Goal: Task Accomplishment & Management: Use online tool/utility

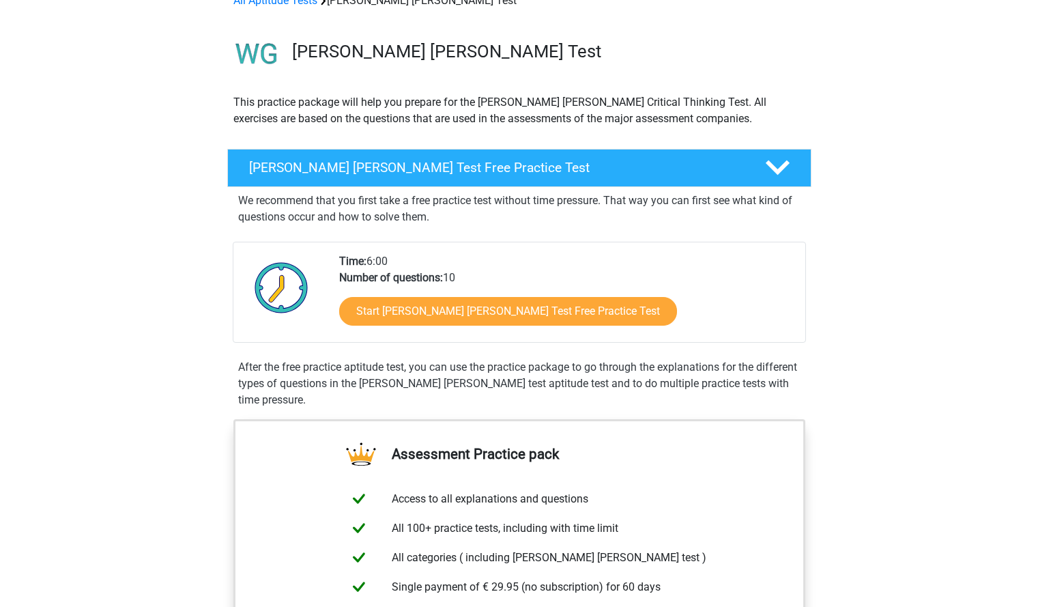
scroll to position [137, 0]
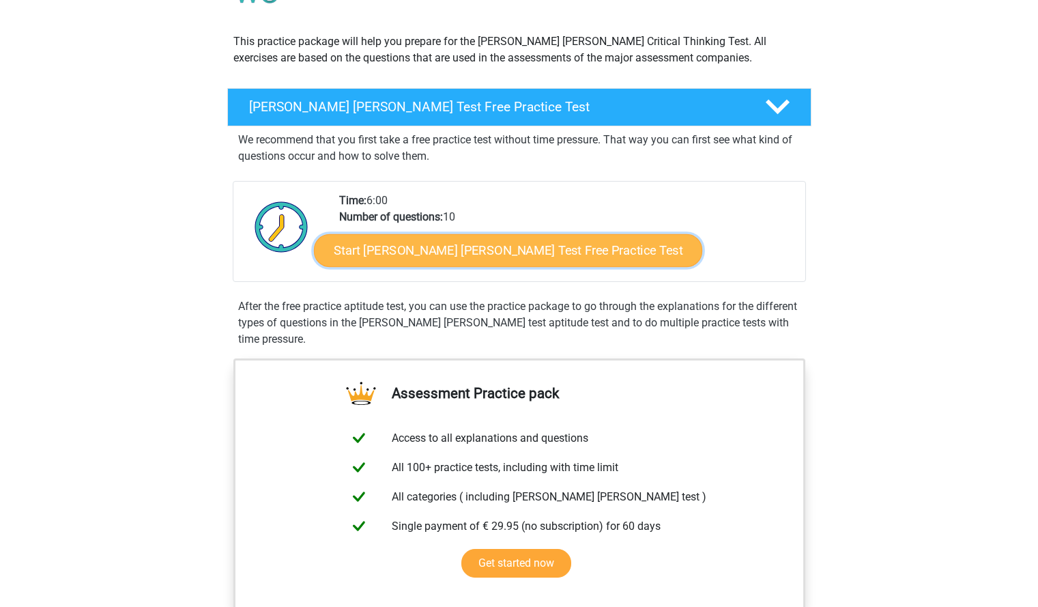
click at [403, 245] on link "Start [PERSON_NAME] [PERSON_NAME] Test Free Practice Test" at bounding box center [508, 250] width 388 height 33
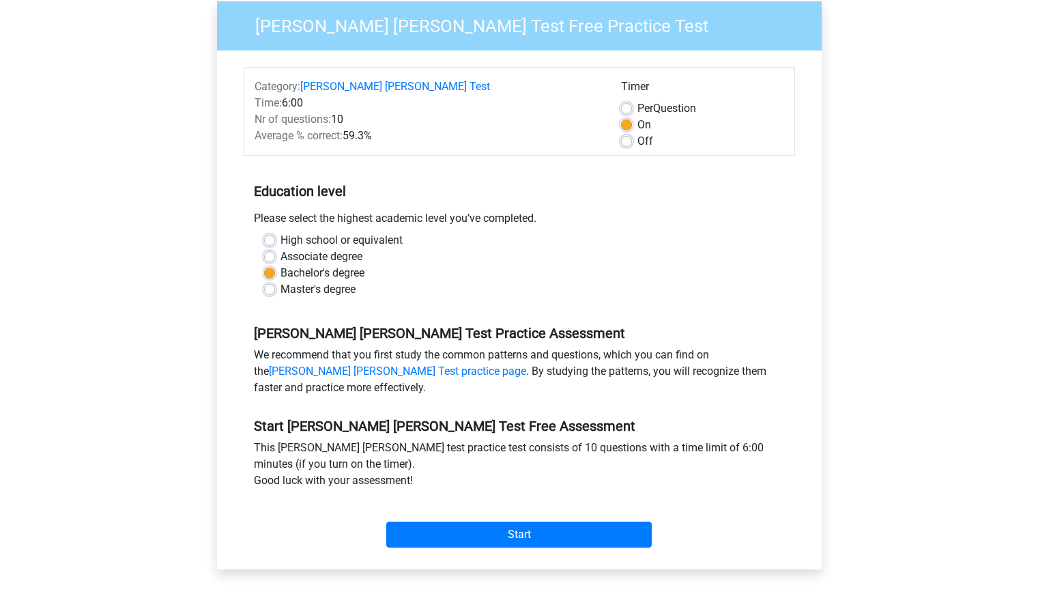
scroll to position [341, 0]
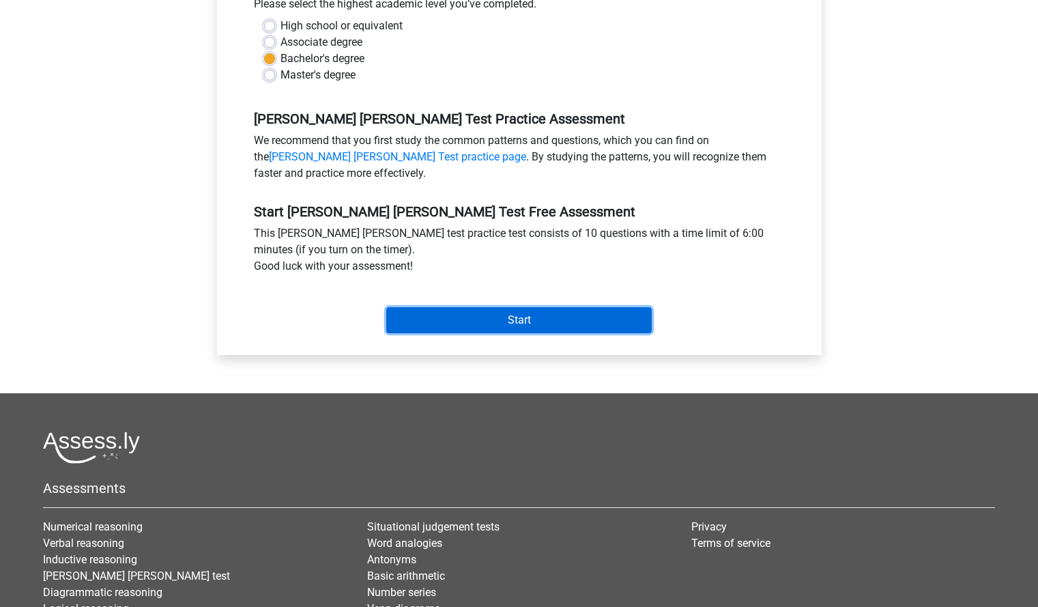
click at [450, 307] on input "Start" at bounding box center [519, 320] width 266 height 26
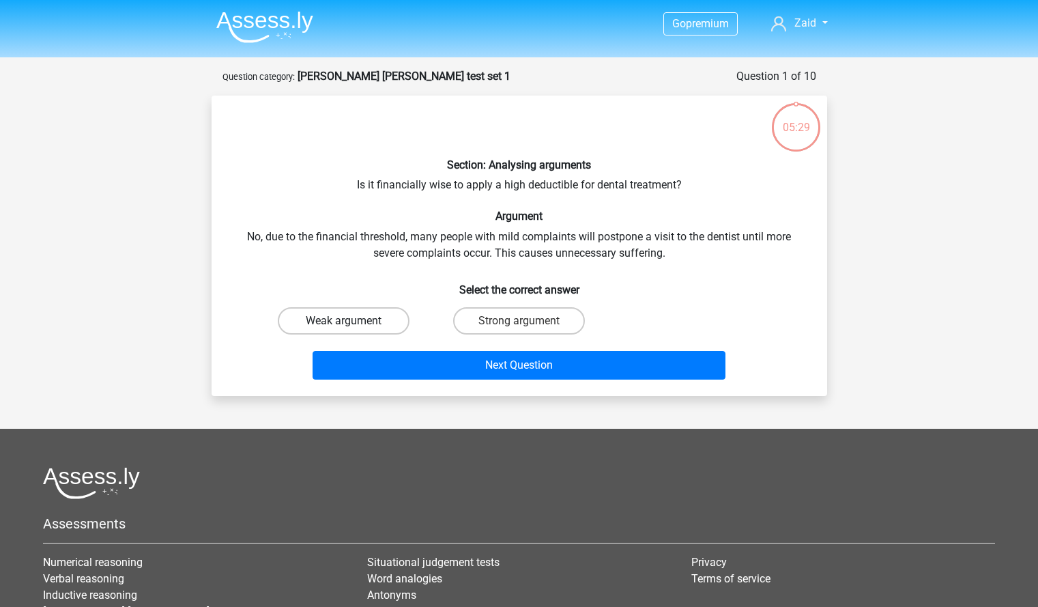
click at [366, 320] on label "Weak argument" at bounding box center [344, 320] width 132 height 27
click at [352, 321] on input "Weak argument" at bounding box center [347, 325] width 9 height 9
radio input "true"
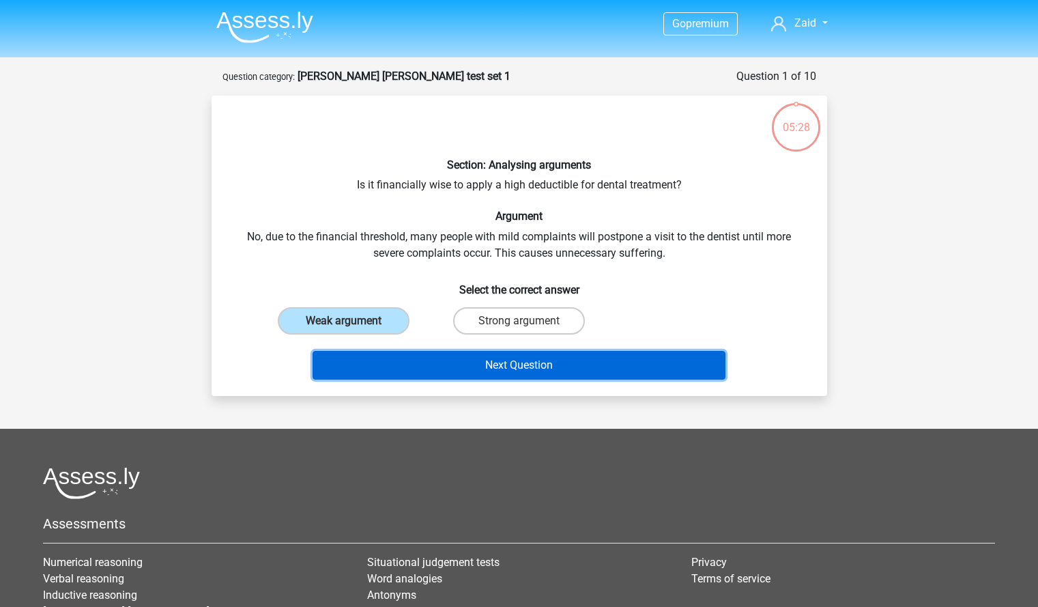
click at [416, 365] on button "Next Question" at bounding box center [519, 365] width 413 height 29
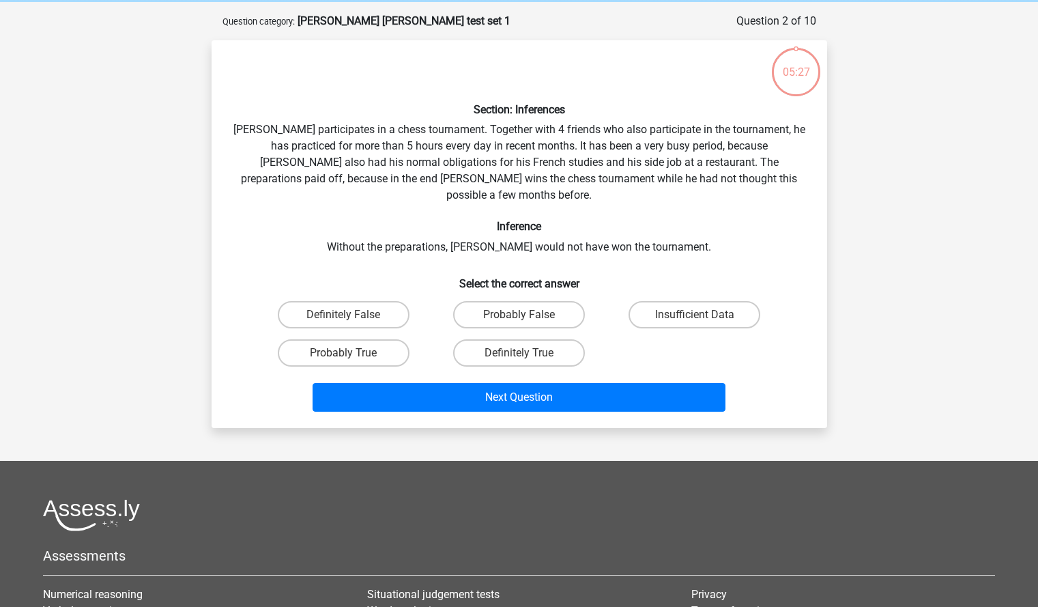
scroll to position [68, 0]
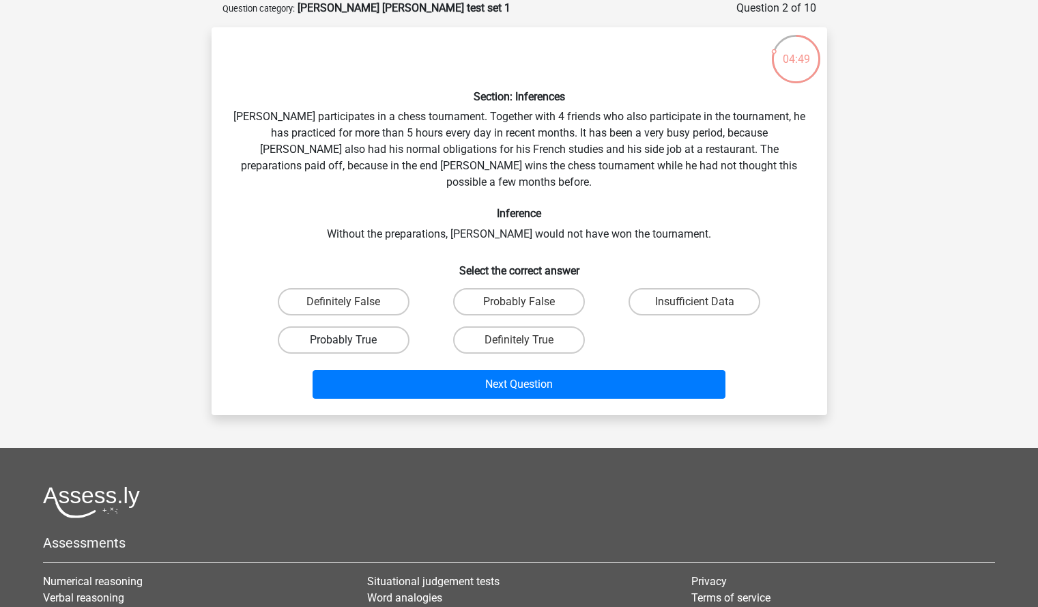
click at [383, 327] on label "Probably True" at bounding box center [344, 339] width 132 height 27
click at [352, 340] on input "Probably True" at bounding box center [347, 344] width 9 height 9
radio input "true"
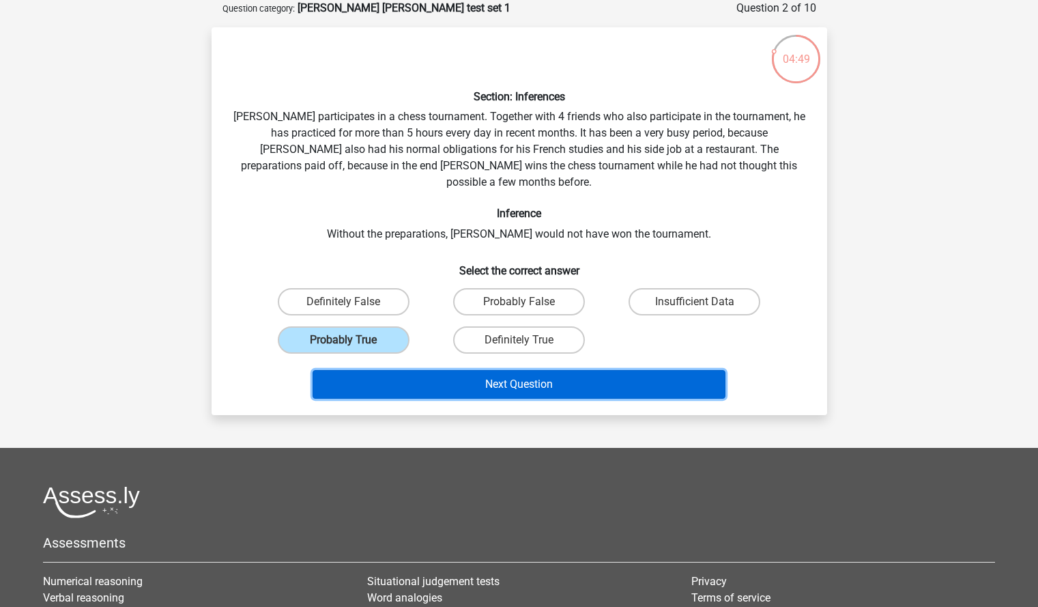
click at [431, 377] on button "Next Question" at bounding box center [519, 384] width 413 height 29
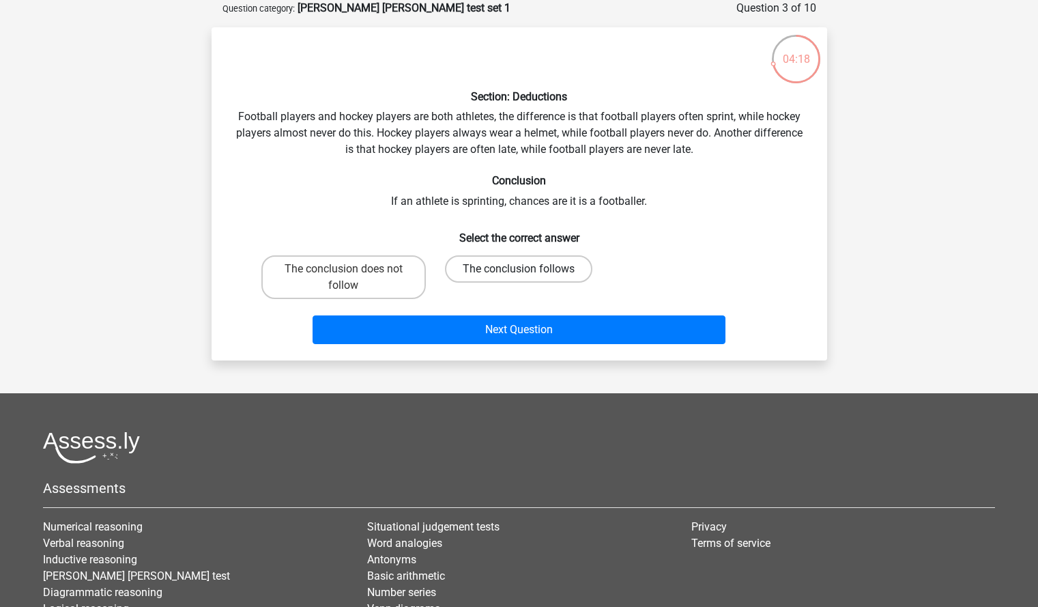
click at [528, 266] on label "The conclusion follows" at bounding box center [518, 268] width 147 height 27
click at [528, 269] on input "The conclusion follows" at bounding box center [523, 273] width 9 height 9
radio input "true"
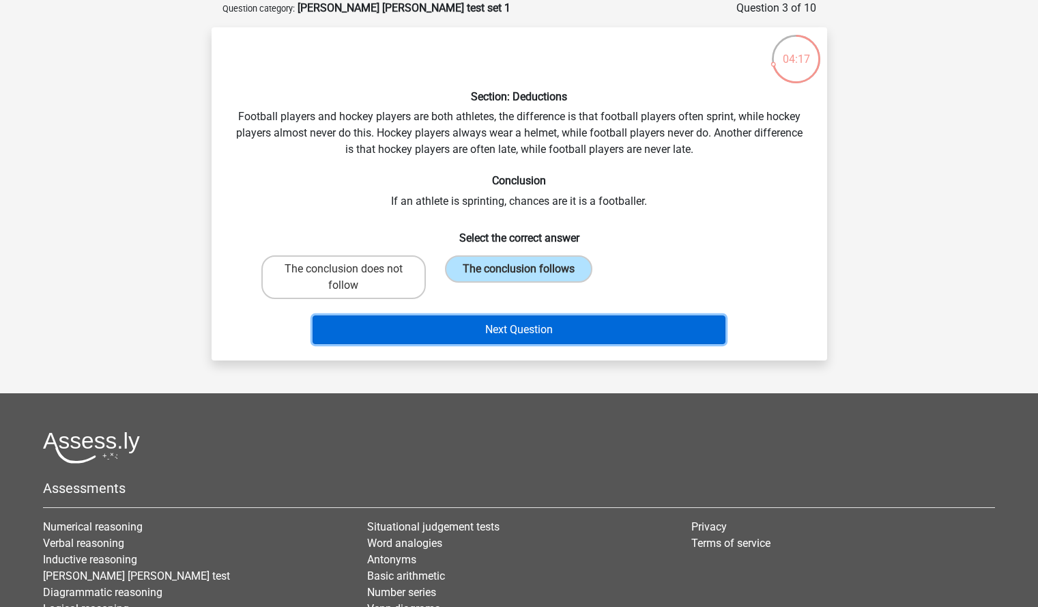
click at [535, 330] on button "Next Question" at bounding box center [519, 329] width 413 height 29
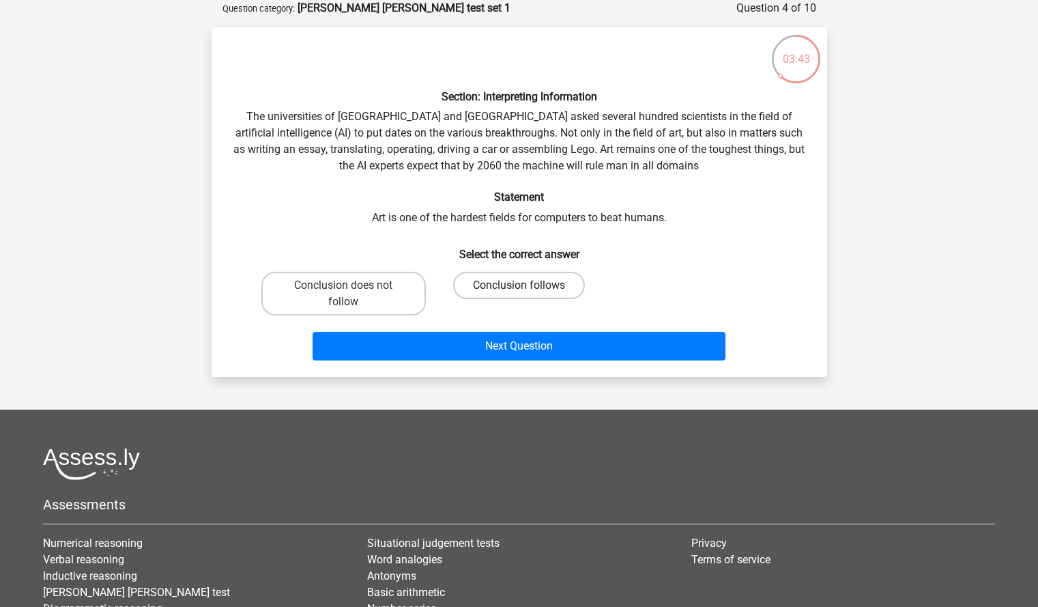
click at [500, 287] on label "Conclusion follows" at bounding box center [519, 285] width 132 height 27
click at [519, 287] on input "Conclusion follows" at bounding box center [523, 289] width 9 height 9
radio input "true"
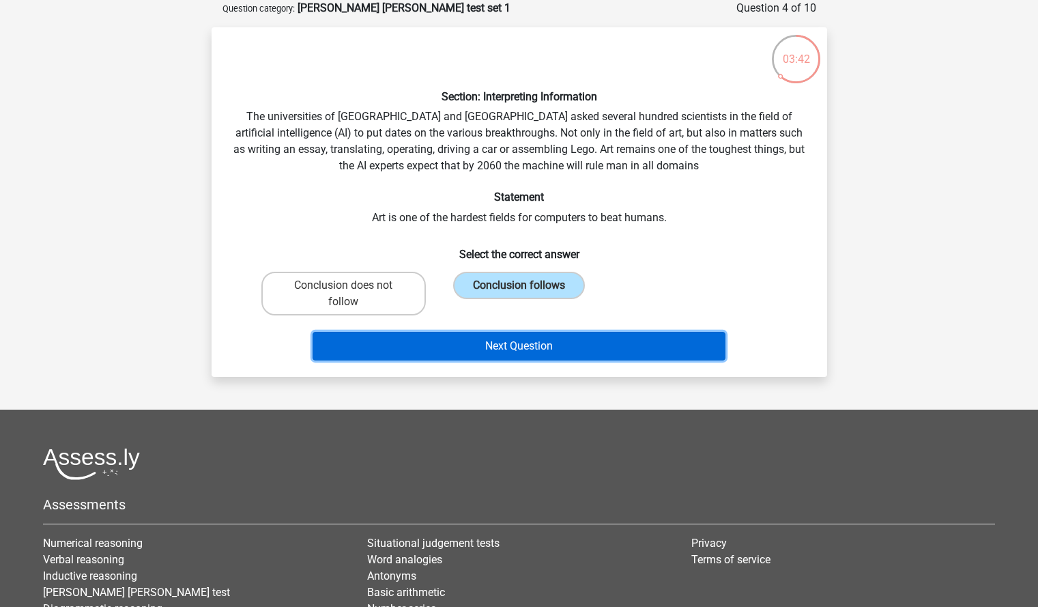
click at [512, 342] on button "Next Question" at bounding box center [519, 346] width 413 height 29
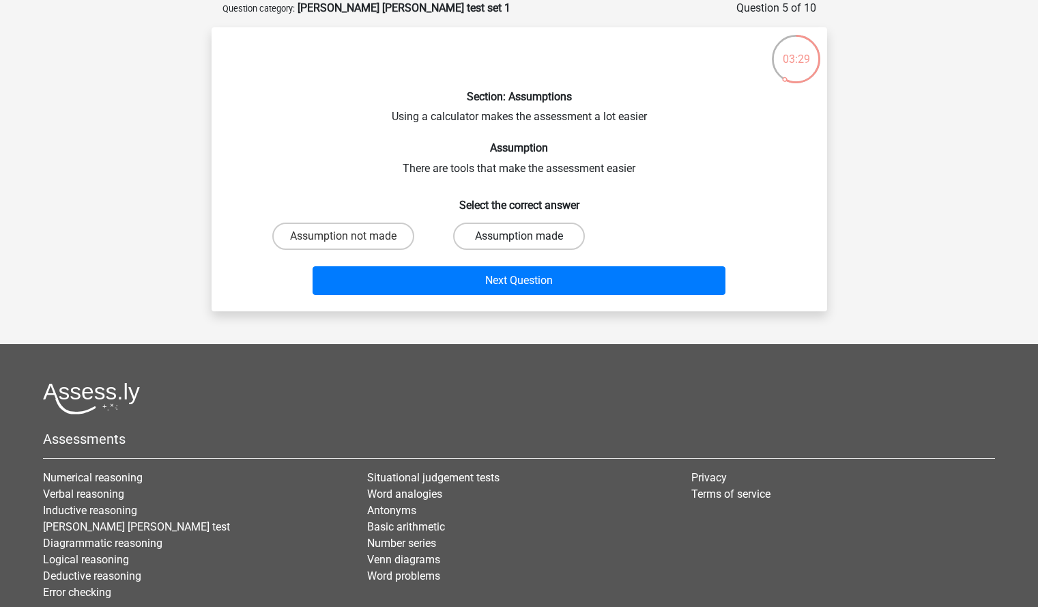
click at [537, 235] on label "Assumption made" at bounding box center [519, 236] width 132 height 27
click at [528, 236] on input "Assumption made" at bounding box center [523, 240] width 9 height 9
radio input "true"
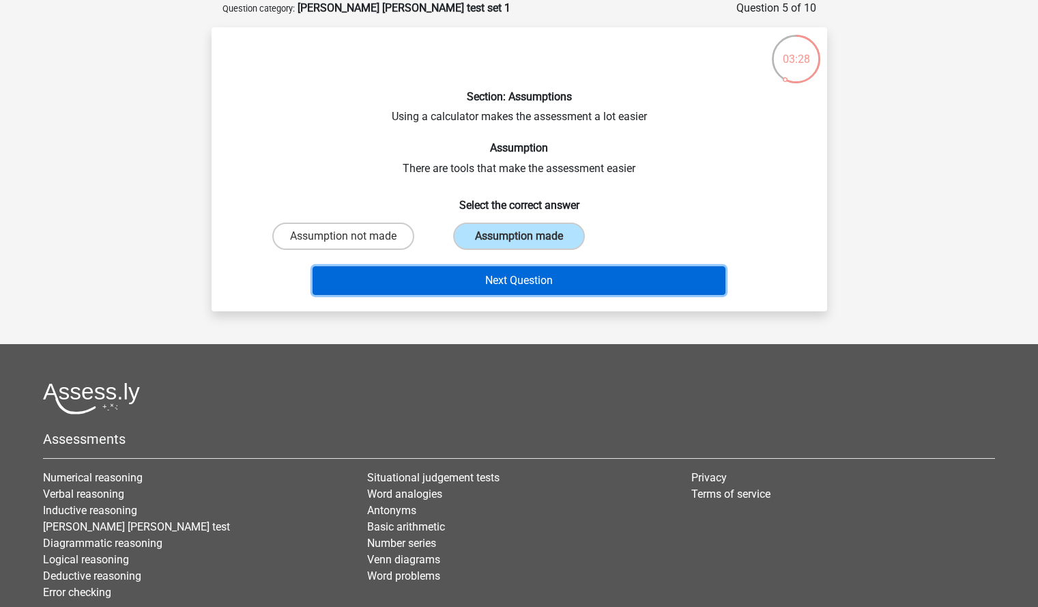
click at [535, 274] on button "Next Question" at bounding box center [519, 280] width 413 height 29
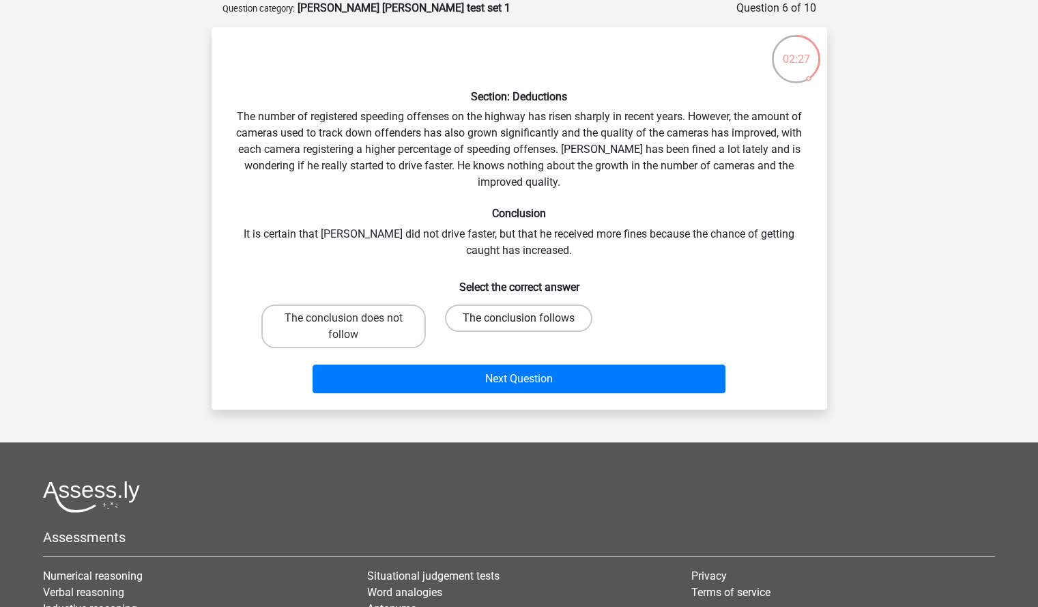
click at [519, 331] on label "The conclusion follows" at bounding box center [518, 317] width 147 height 27
click at [519, 327] on input "The conclusion follows" at bounding box center [523, 322] width 9 height 9
radio input "true"
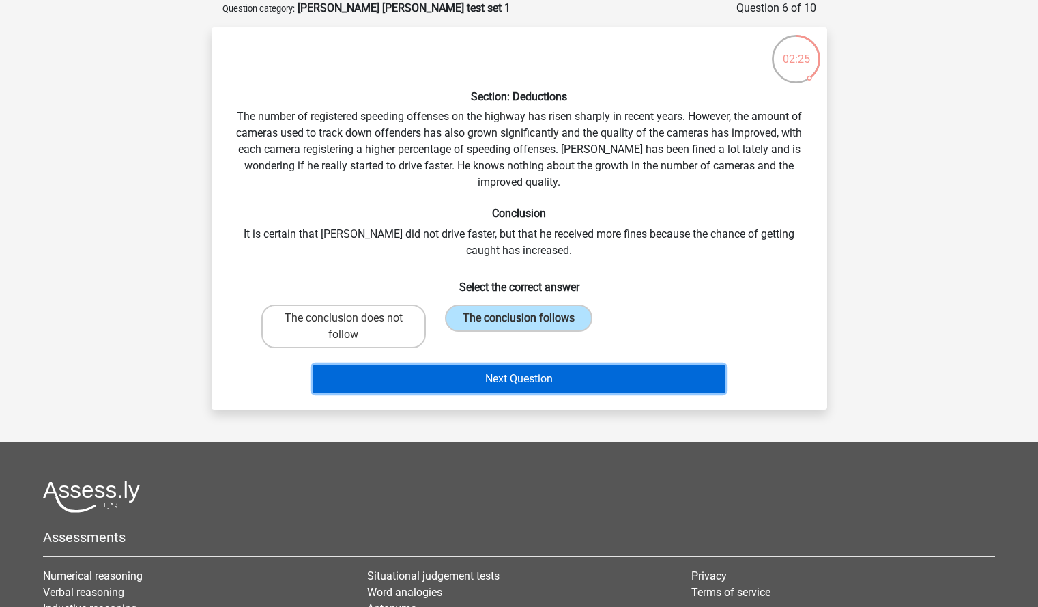
click at [525, 382] on button "Next Question" at bounding box center [519, 379] width 413 height 29
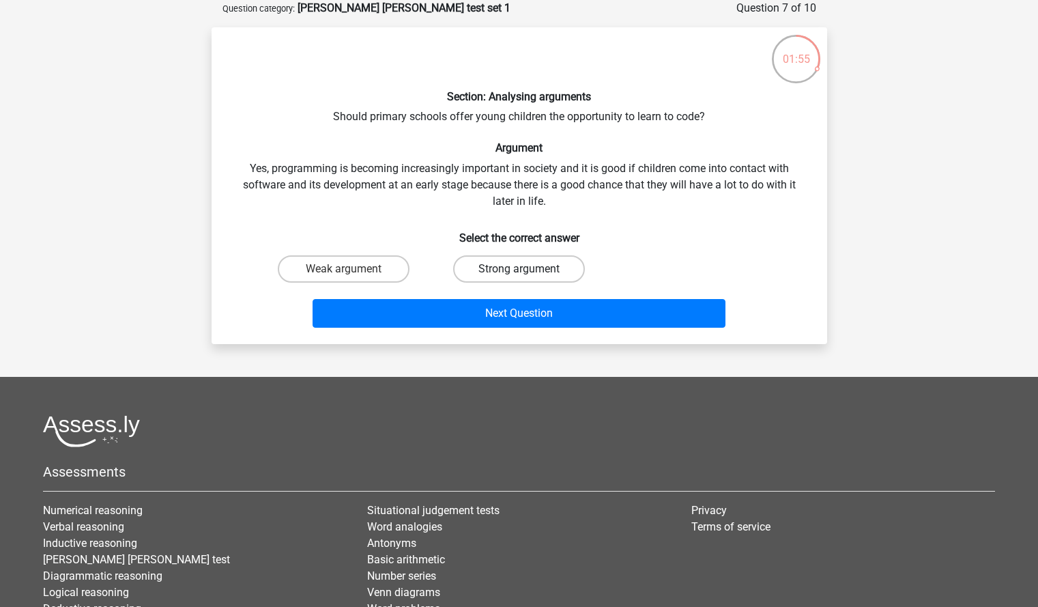
click at [516, 274] on label "Strong argument" at bounding box center [519, 268] width 132 height 27
click at [519, 274] on input "Strong argument" at bounding box center [523, 273] width 9 height 9
radio input "true"
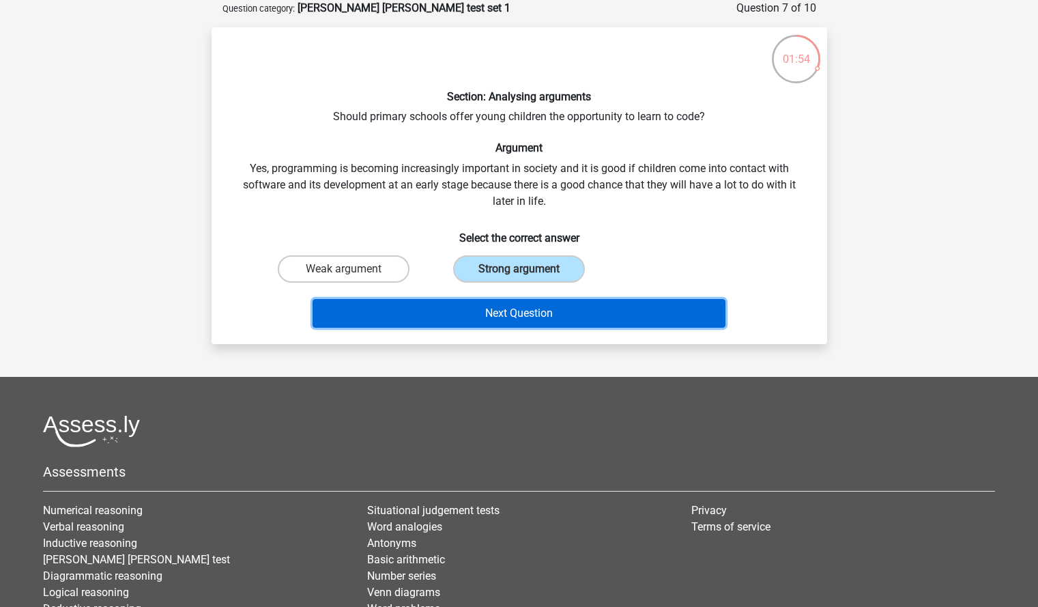
click at [522, 308] on button "Next Question" at bounding box center [519, 313] width 413 height 29
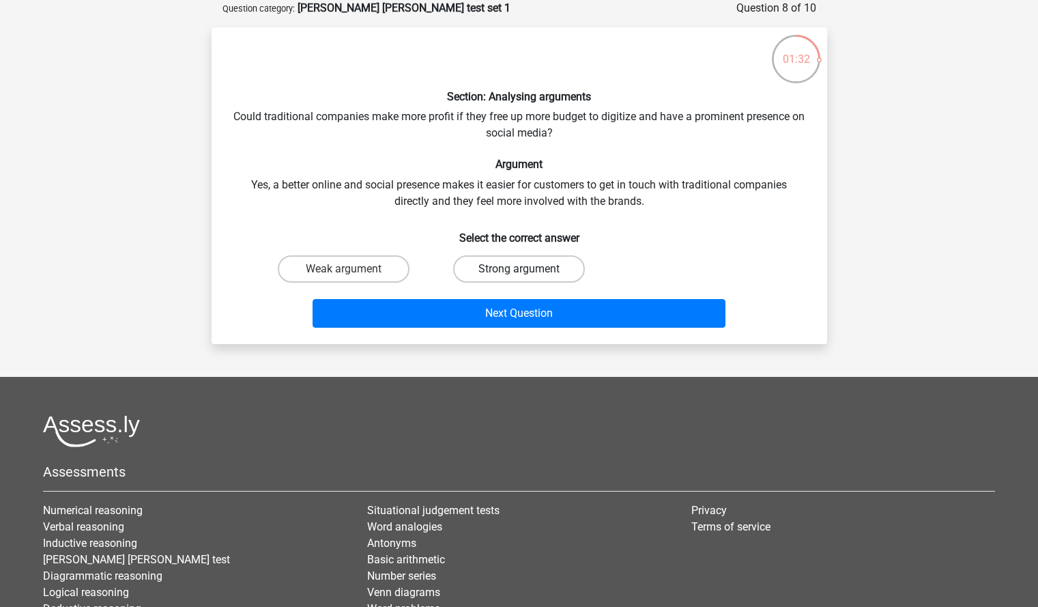
click at [517, 269] on label "Strong argument" at bounding box center [519, 268] width 132 height 27
click at [519, 269] on input "Strong argument" at bounding box center [523, 273] width 9 height 9
radio input "true"
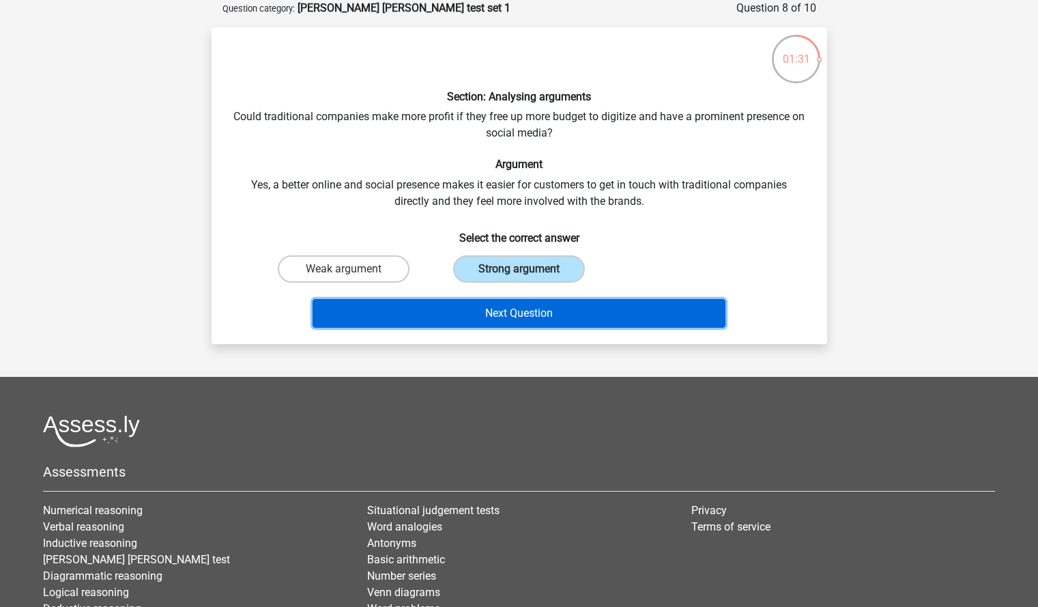
click at [518, 324] on button "Next Question" at bounding box center [519, 313] width 413 height 29
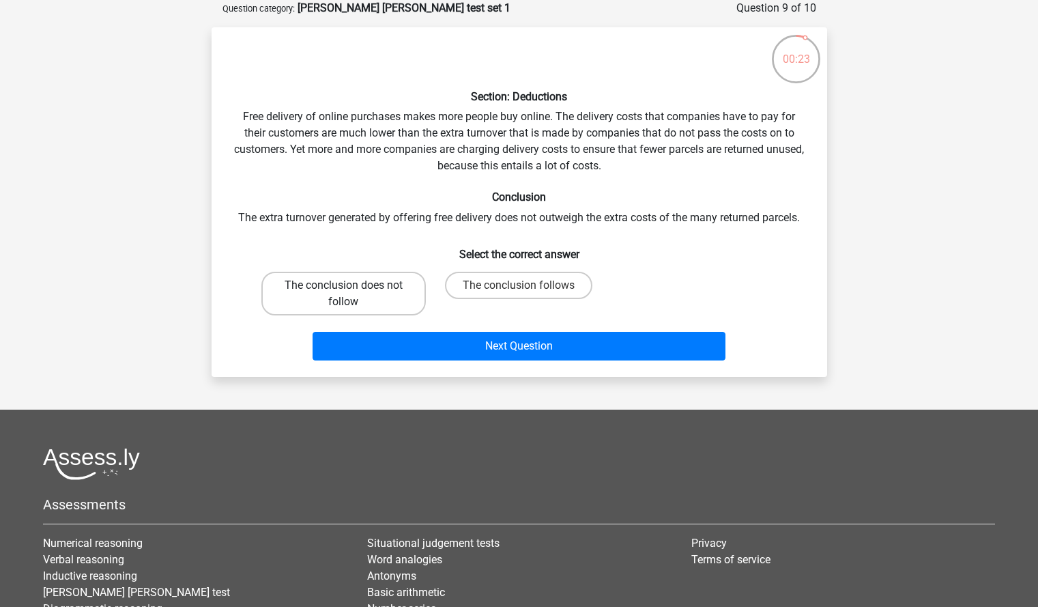
click at [400, 301] on label "The conclusion does not follow" at bounding box center [343, 294] width 165 height 44
click at [352, 294] on input "The conclusion does not follow" at bounding box center [347, 289] width 9 height 9
radio input "true"
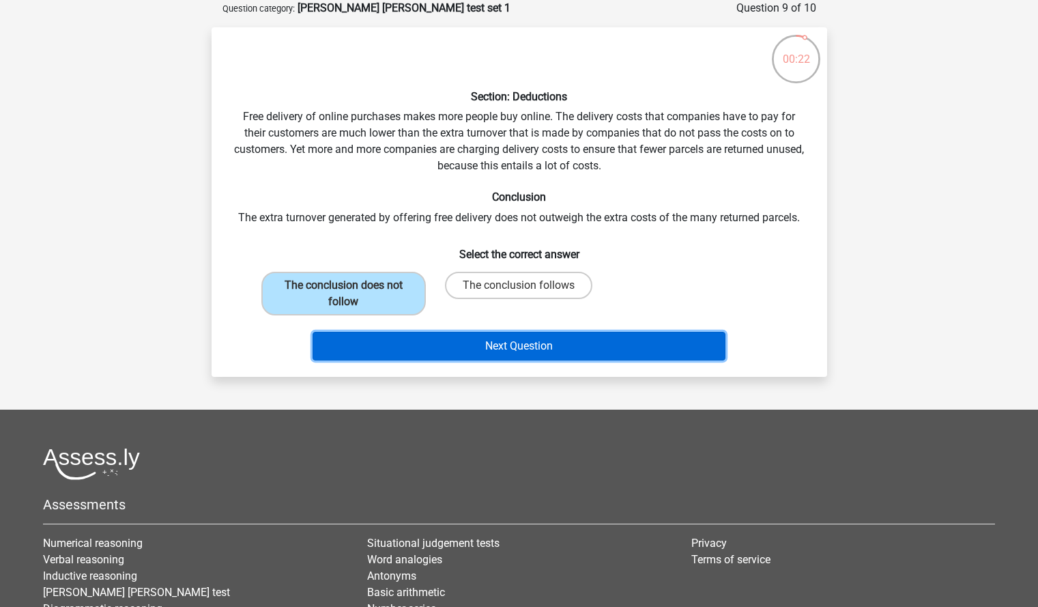
click at [472, 352] on button "Next Question" at bounding box center [519, 346] width 413 height 29
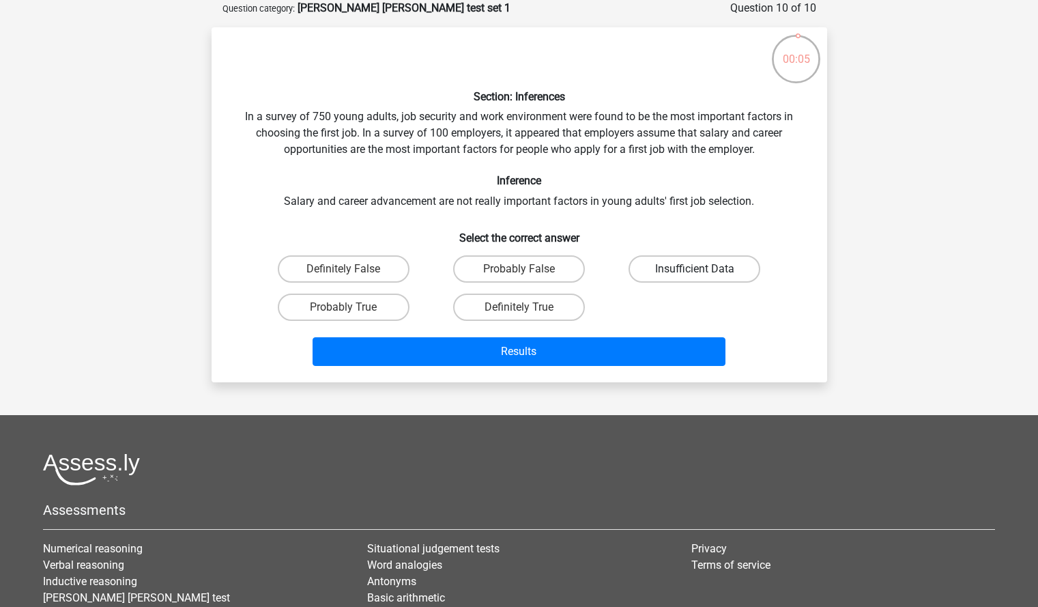
click at [653, 271] on label "Insufficient Data" at bounding box center [695, 268] width 132 height 27
click at [695, 271] on input "Insufficient Data" at bounding box center [699, 273] width 9 height 9
radio input "true"
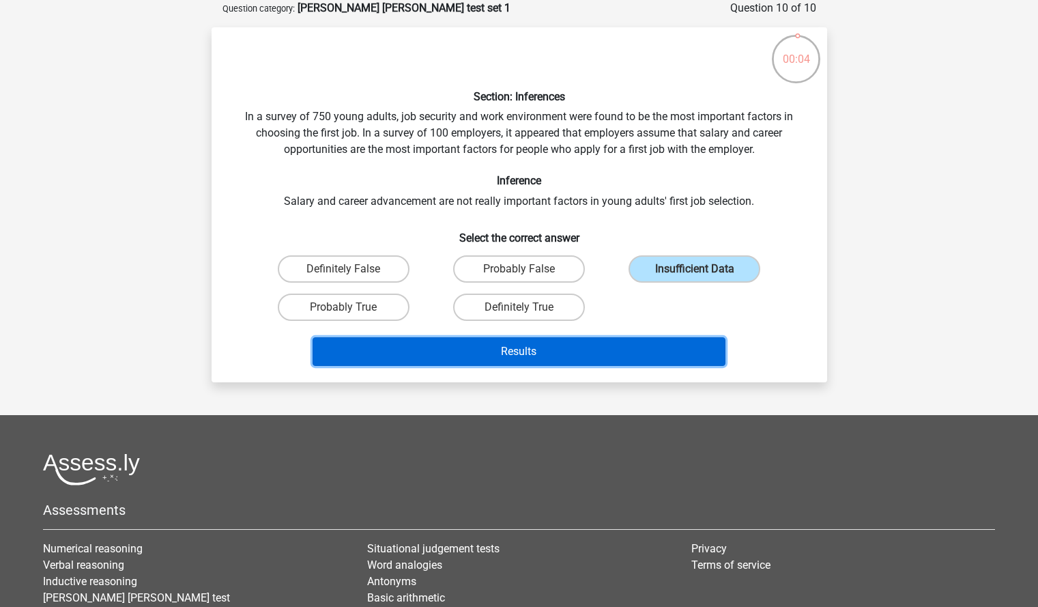
click at [646, 352] on button "Results" at bounding box center [519, 351] width 413 height 29
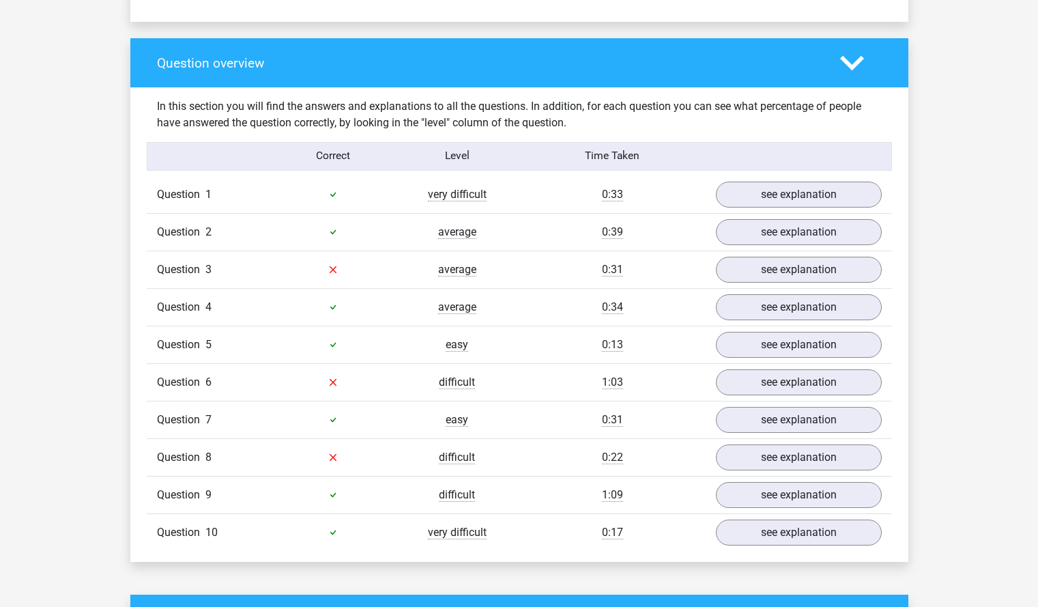
scroll to position [1024, 0]
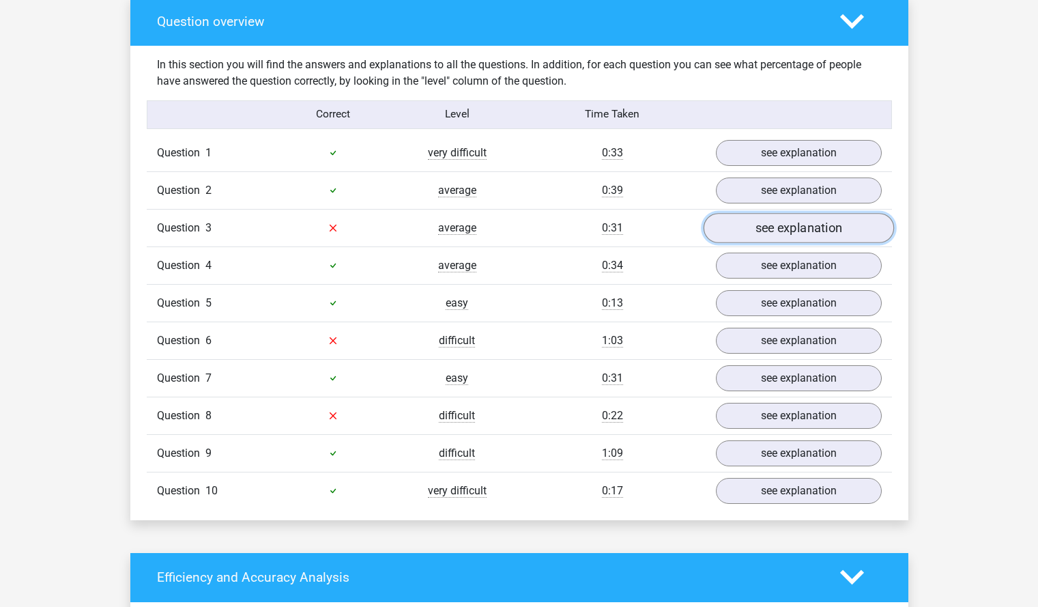
click at [738, 224] on link "see explanation" at bounding box center [798, 228] width 190 height 30
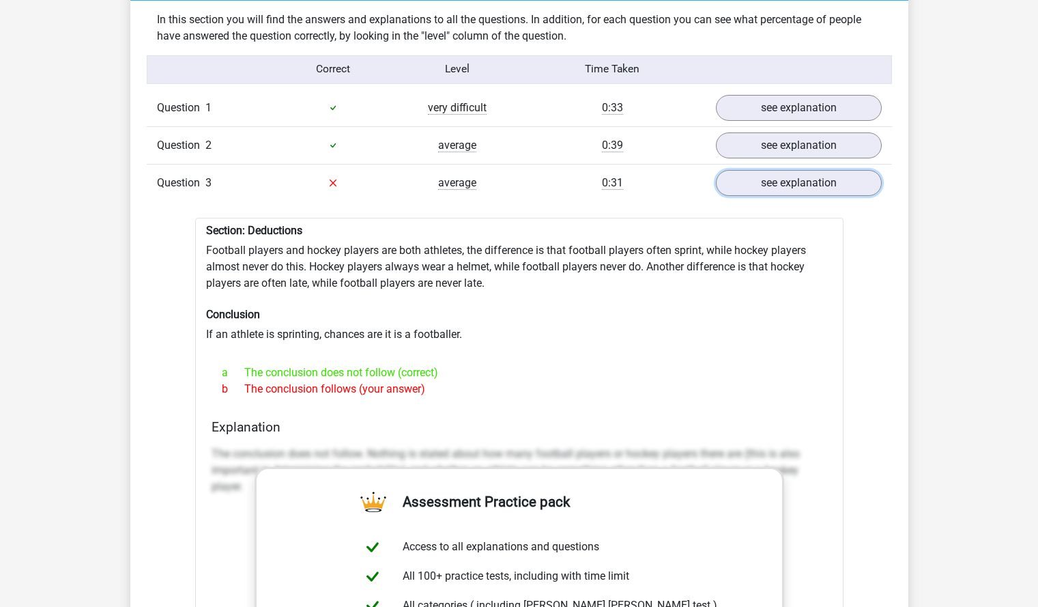
scroll to position [956, 0]
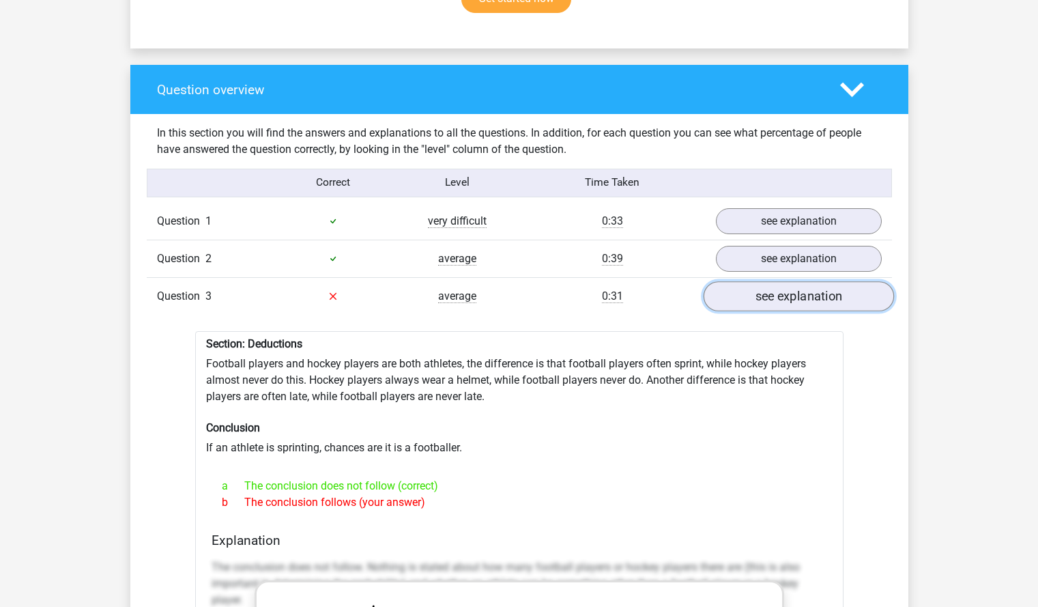
click at [750, 296] on link "see explanation" at bounding box center [798, 296] width 190 height 30
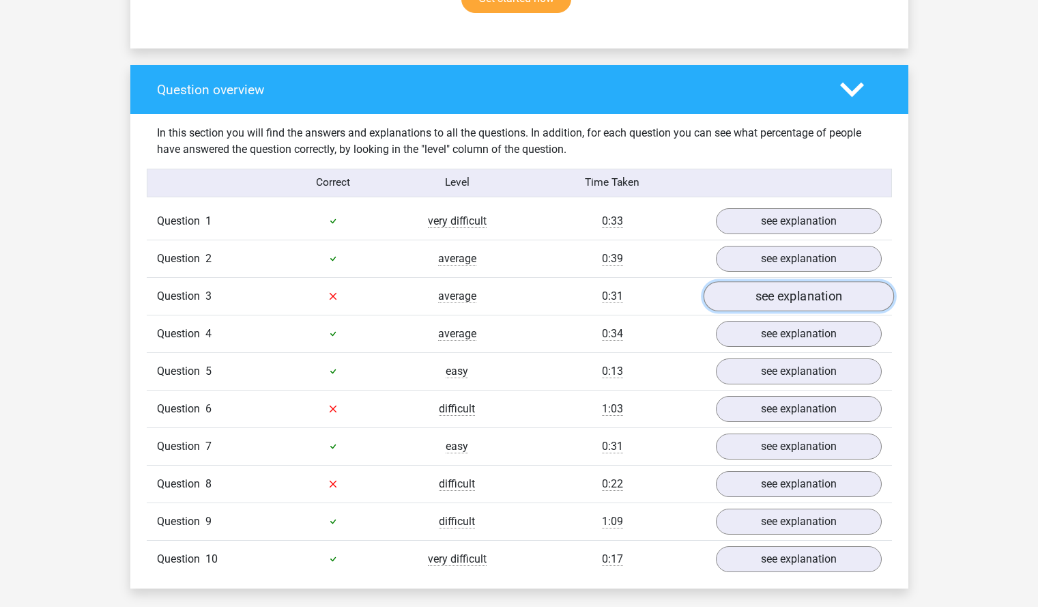
click at [750, 296] on link "see explanation" at bounding box center [798, 296] width 190 height 30
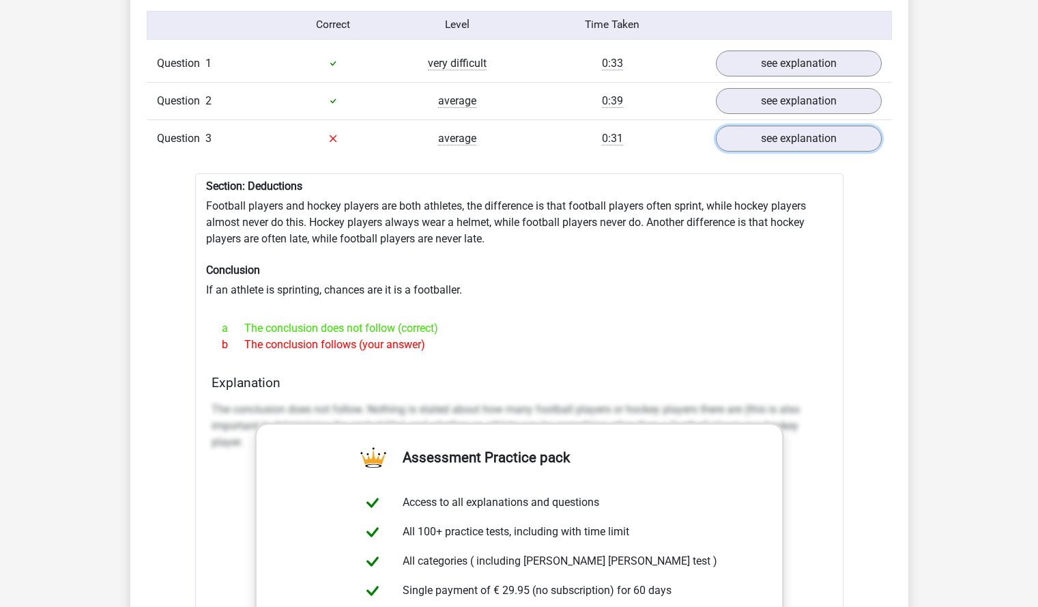
scroll to position [1024, 0]
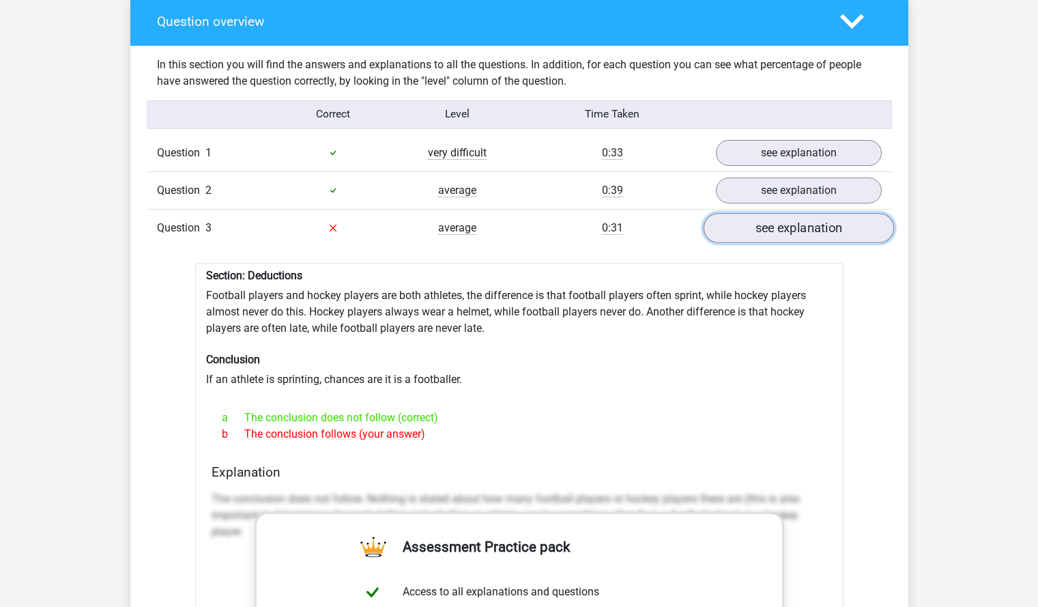
click at [789, 217] on link "see explanation" at bounding box center [798, 228] width 190 height 30
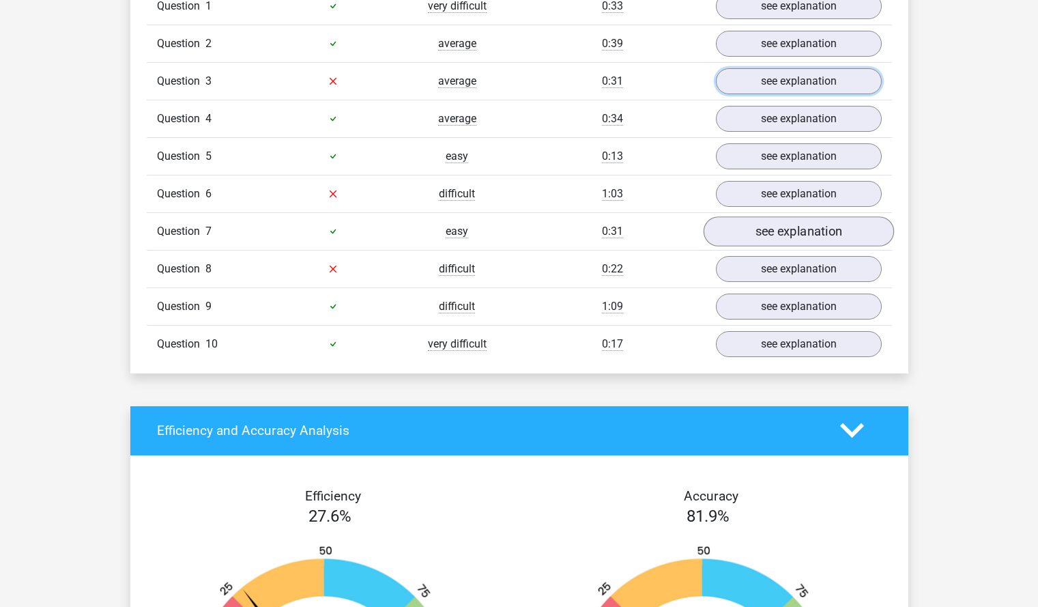
scroll to position [1160, 0]
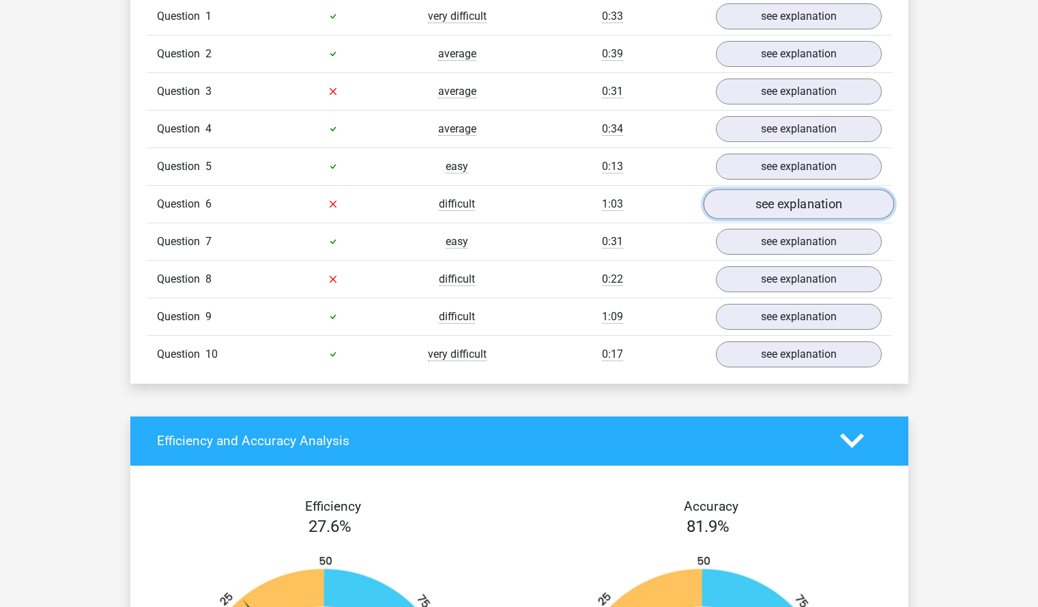
click at [775, 203] on link "see explanation" at bounding box center [798, 204] width 190 height 30
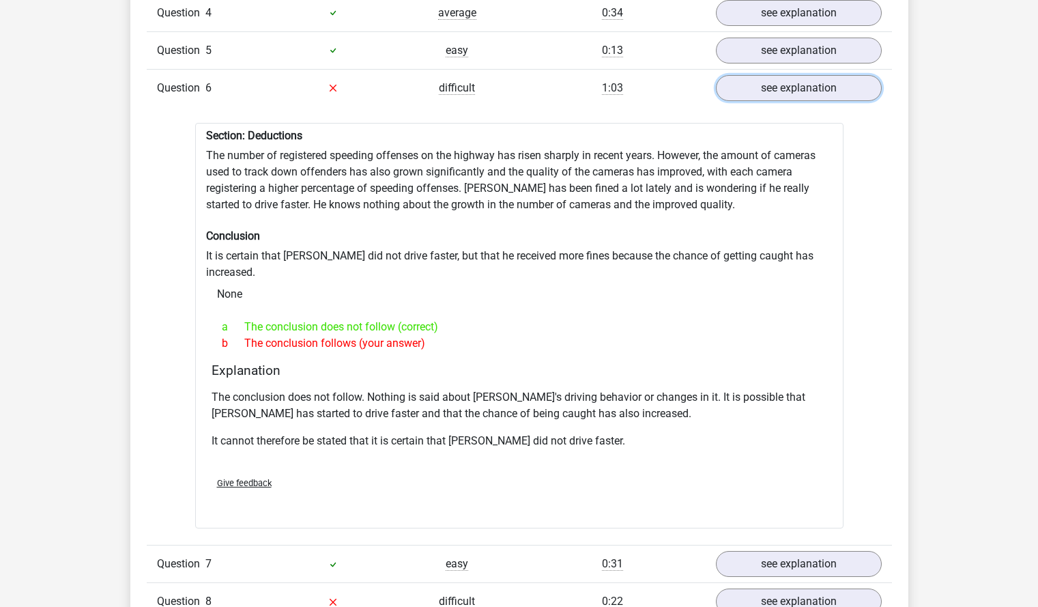
scroll to position [1433, 0]
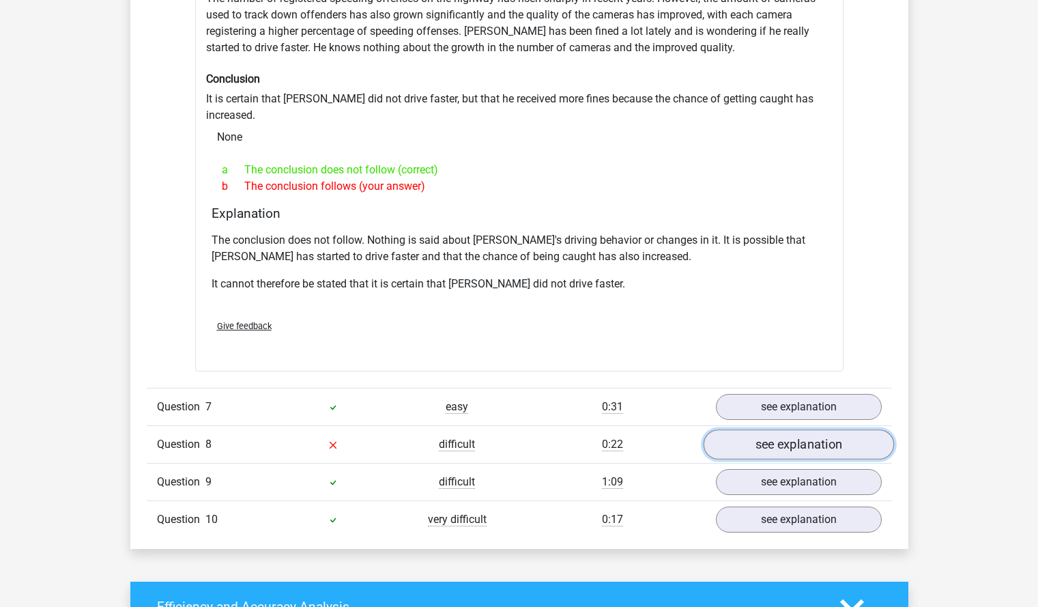
click at [743, 429] on link "see explanation" at bounding box center [798, 444] width 190 height 30
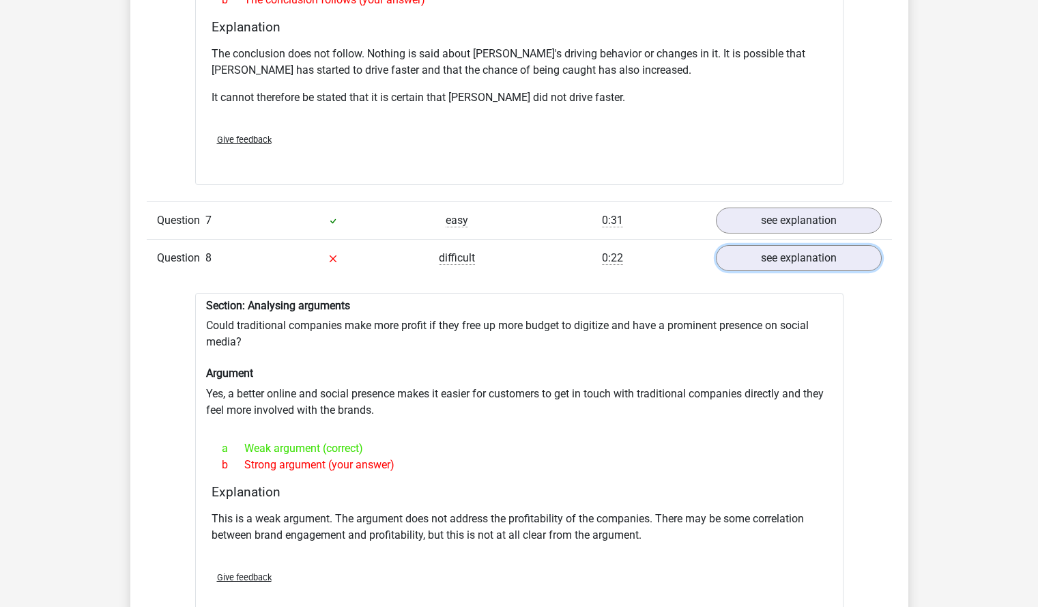
scroll to position [1638, 0]
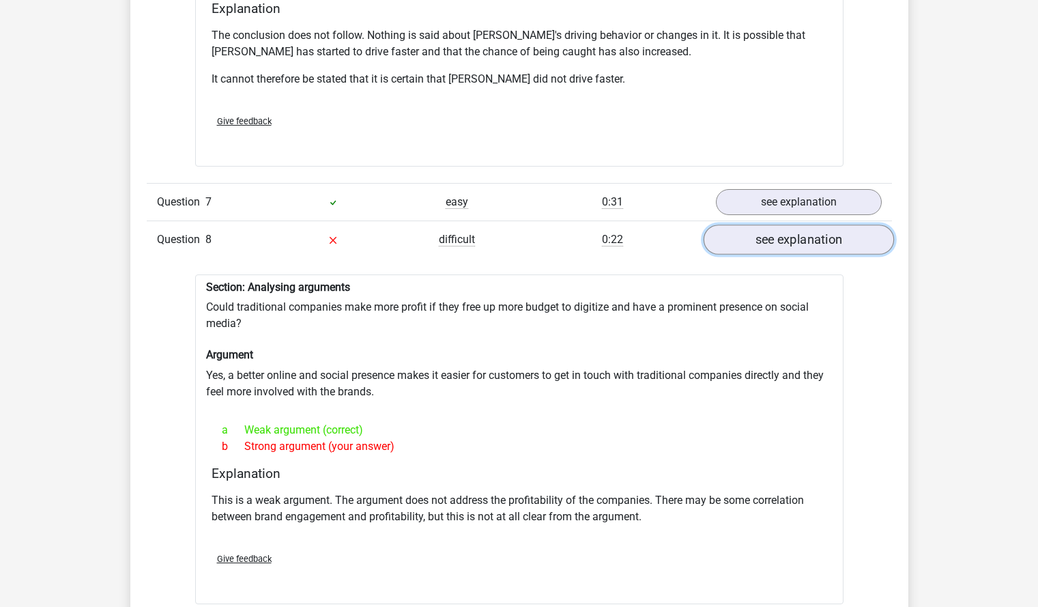
click at [741, 225] on link "see explanation" at bounding box center [798, 240] width 190 height 30
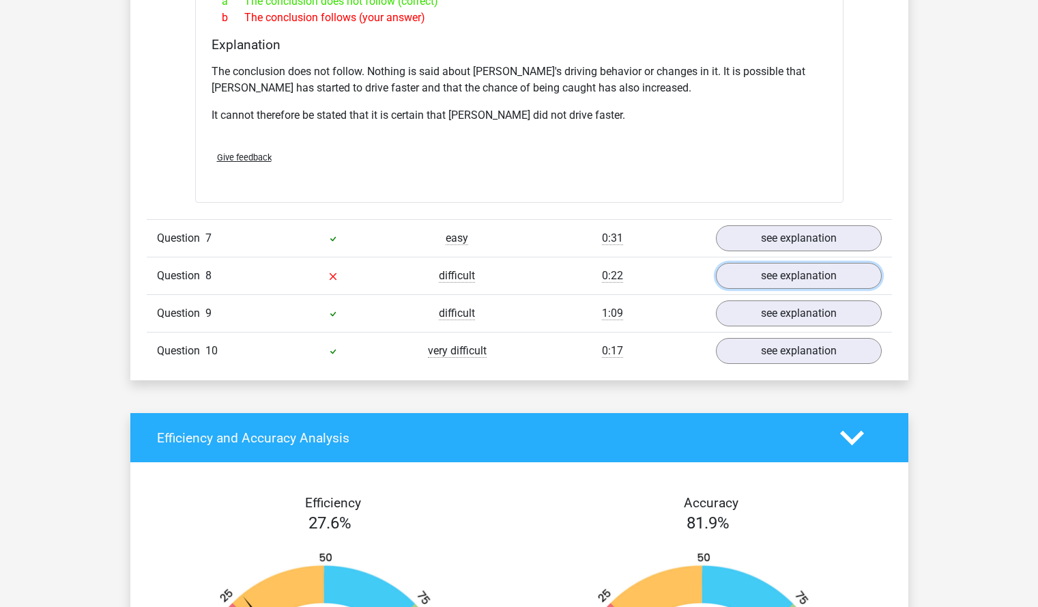
scroll to position [1843, 0]
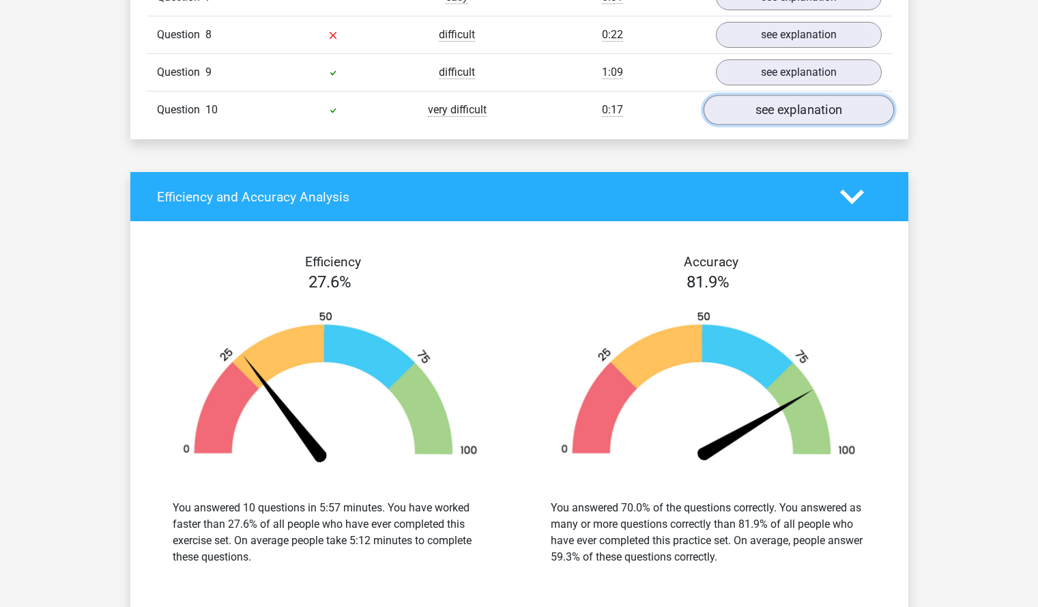
click at [732, 95] on link "see explanation" at bounding box center [798, 110] width 190 height 30
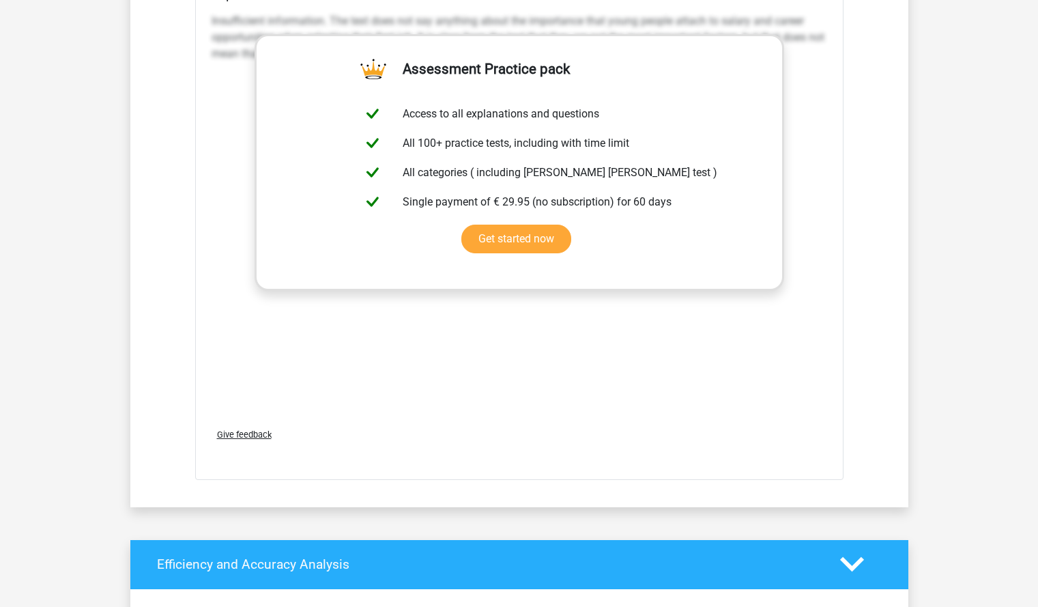
scroll to position [1775, 0]
